Goal: Use online tool/utility: Utilize a website feature to perform a specific function

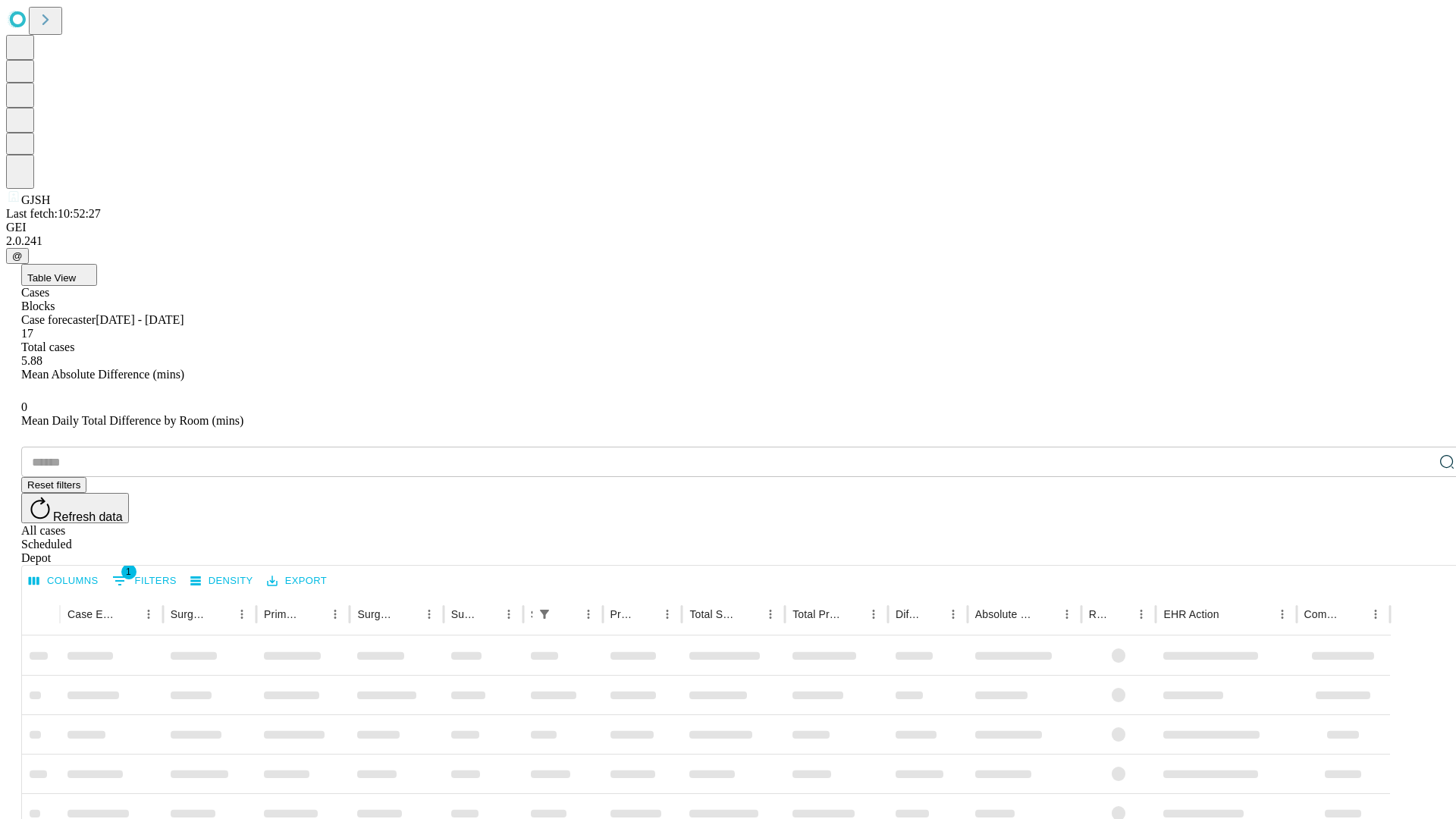
click at [76, 273] on span "Table View" at bounding box center [52, 278] width 49 height 11
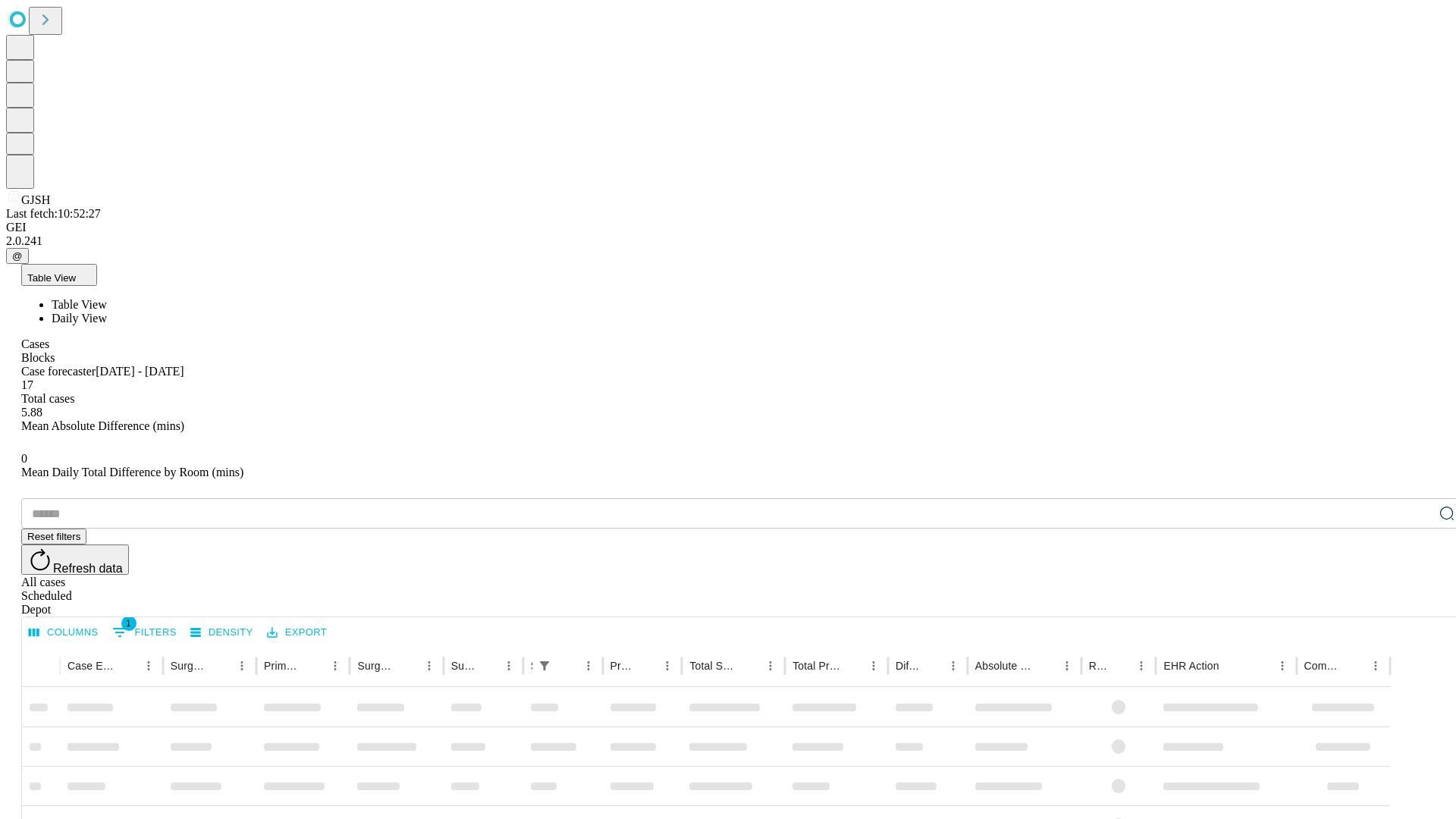
click at [107, 312] on span "Daily View" at bounding box center [80, 318] width 55 height 13
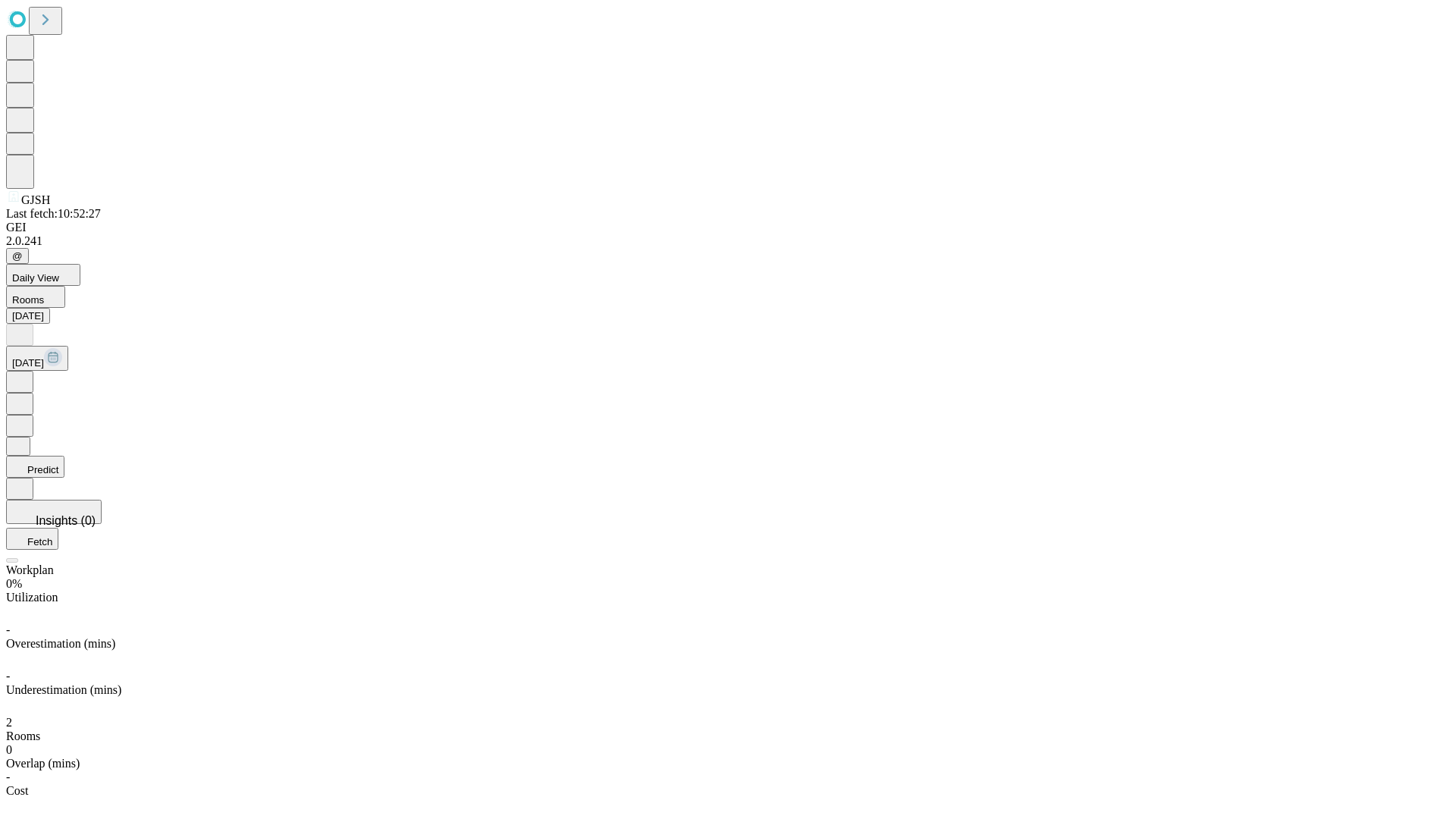
click at [65, 456] on button "Predict" at bounding box center [35, 467] width 58 height 22
